Goal: Find specific page/section: Find specific page/section

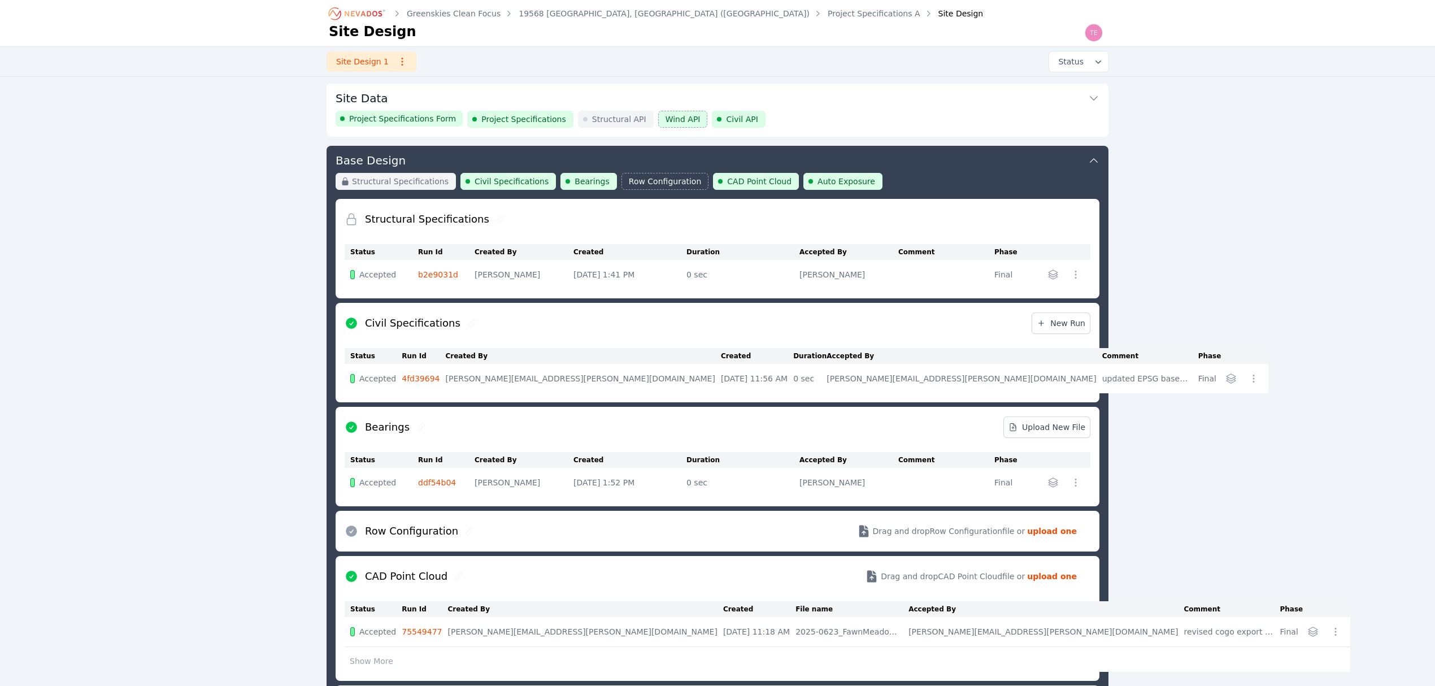
scroll to position [62, 0]
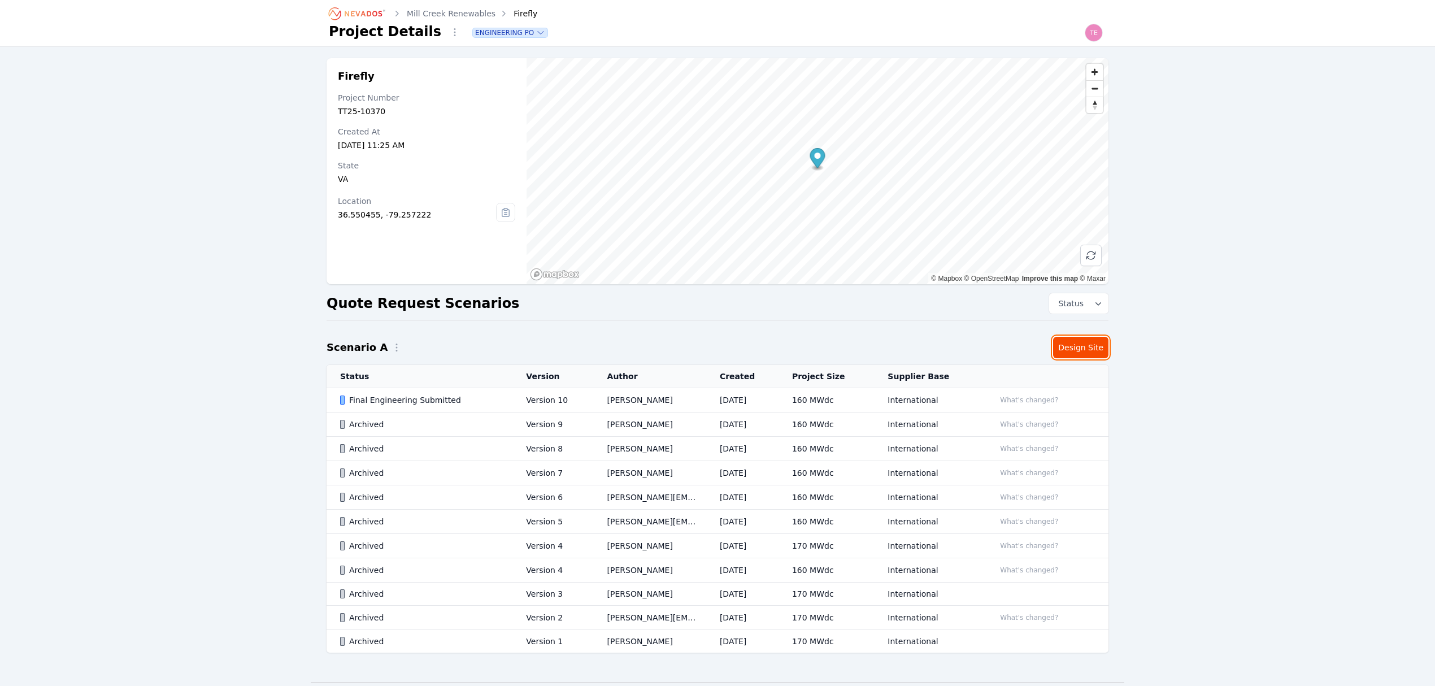
click at [1090, 345] on link "Design Site" at bounding box center [1080, 347] width 55 height 21
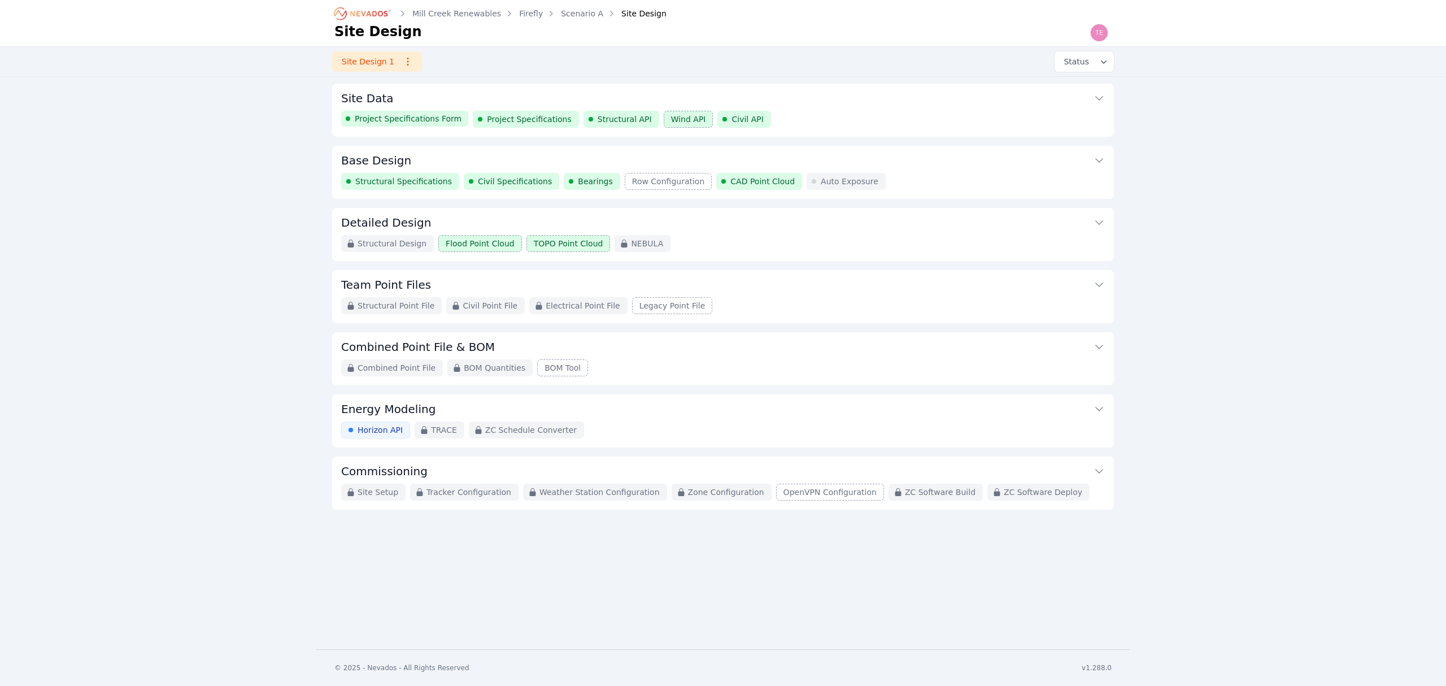
click at [912, 166] on button "Base Design" at bounding box center [723, 159] width 764 height 27
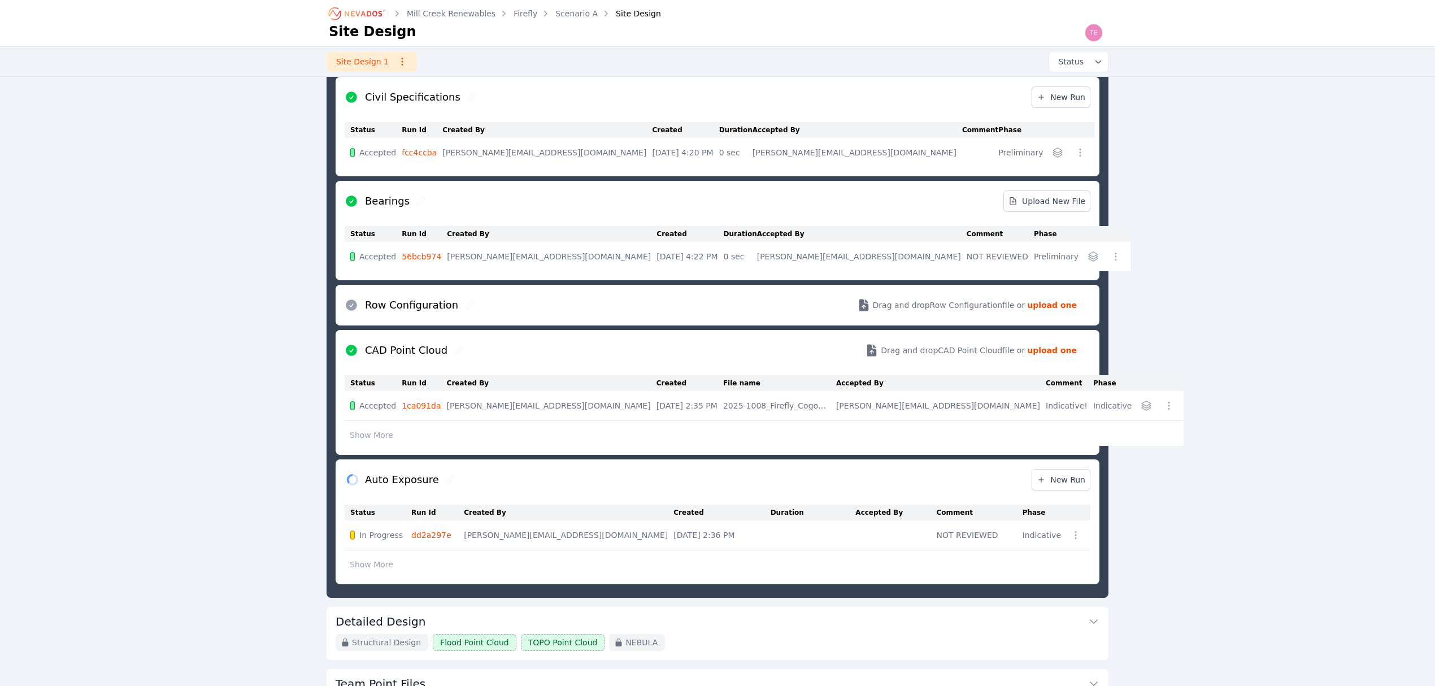
scroll to position [288, 0]
